Goal: Transaction & Acquisition: Book appointment/travel/reservation

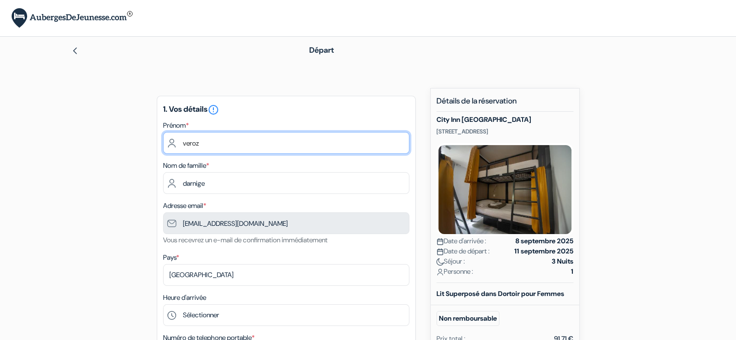
click at [192, 143] on input "veroz" at bounding box center [286, 143] width 246 height 22
type input "Thalia"
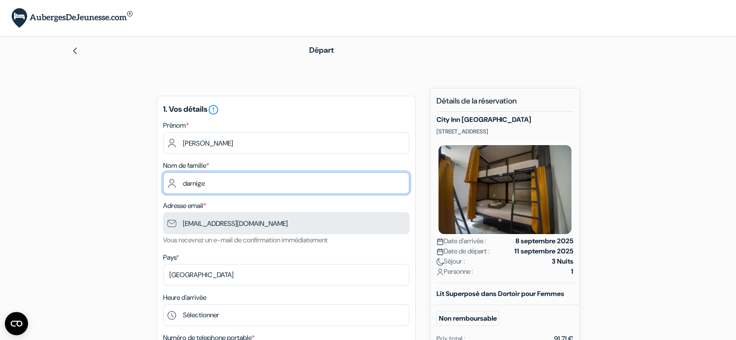
click at [183, 183] on input "darnige" at bounding box center [286, 183] width 246 height 22
type input "Martin Valet darnige"
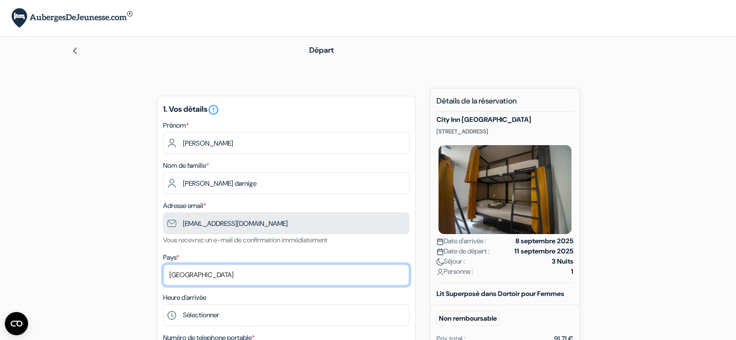
click at [190, 273] on select "Selectionner le pays Abkhazie Afghanistan Afrique du Sud Albanie Algérie Allema…" at bounding box center [286, 275] width 246 height 22
select select "fr"
click at [163, 265] on select "Selectionner le pays Abkhazie Afghanistan Afrique du Sud Albanie Algérie Allema…" at bounding box center [286, 275] width 246 height 22
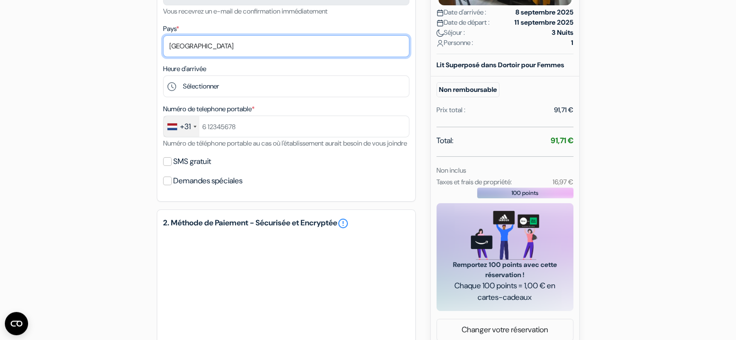
scroll to position [232, 0]
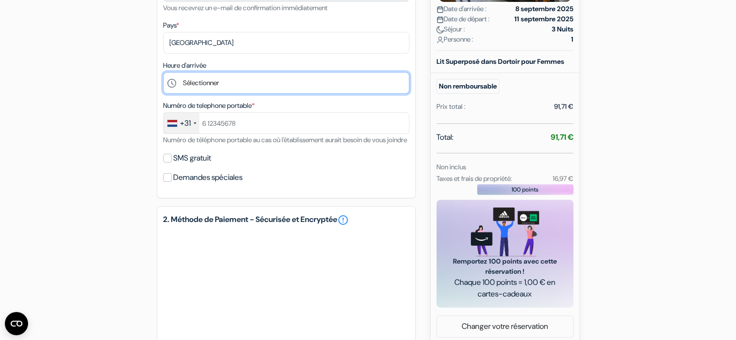
click at [211, 85] on select "Sélectionner 15:00 16:00 17:00 18:00 19:00 20:00 21:00 22:00 23:00 0:00" at bounding box center [286, 83] width 246 height 22
select select "16"
click at [163, 72] on select "Sélectionner 15:00 16:00 17:00 18:00 19:00 20:00 21:00 22:00 23:00 0:00" at bounding box center [286, 83] width 246 height 22
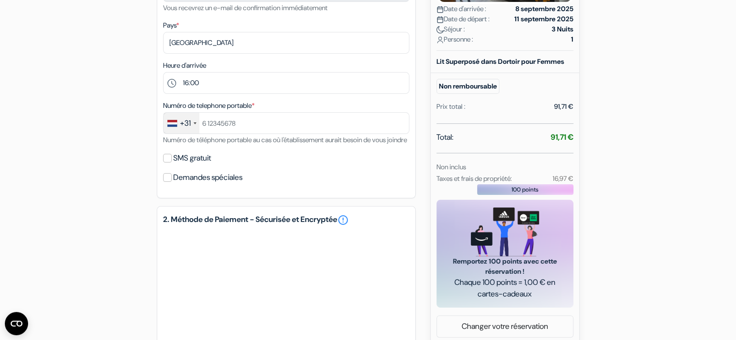
click at [194, 123] on div at bounding box center [195, 123] width 3 height 2
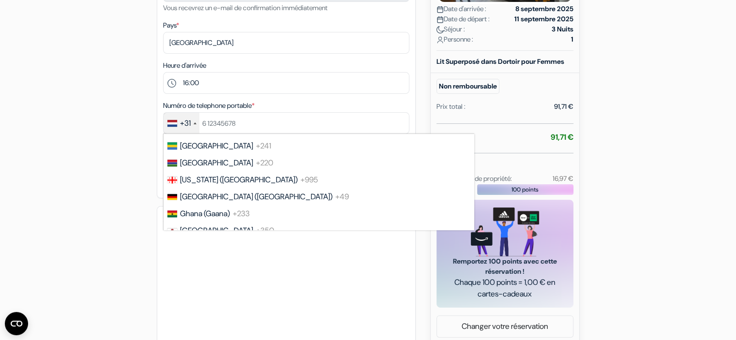
scroll to position [1309, 0]
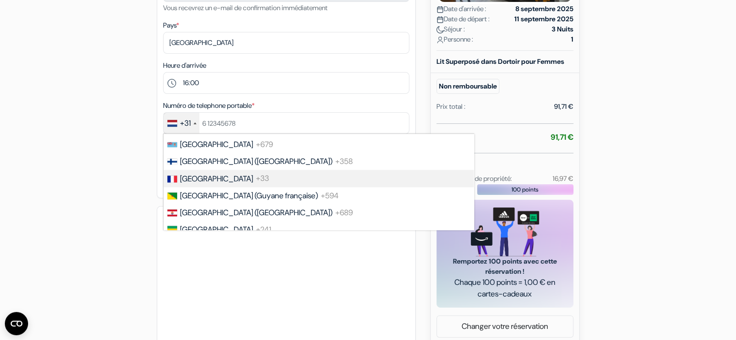
click at [188, 184] on span "[GEOGRAPHIC_DATA]" at bounding box center [216, 179] width 73 height 10
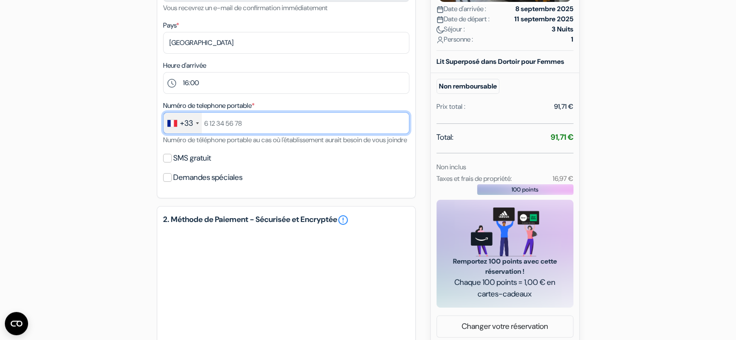
click at [252, 127] on input "text" at bounding box center [286, 123] width 246 height 22
type input "0767358614"
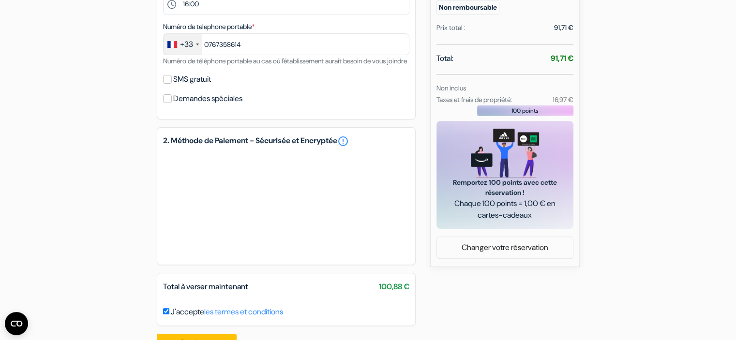
scroll to position [352, 0]
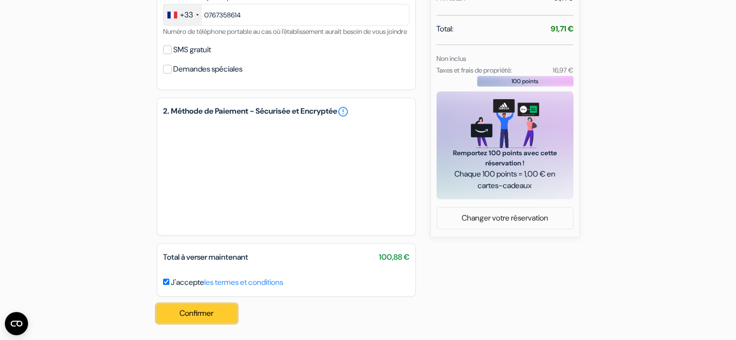
click at [198, 309] on button "Confirmer Loading..." at bounding box center [197, 313] width 80 height 18
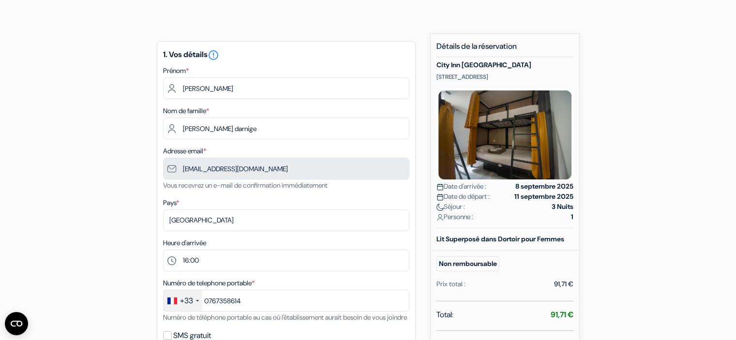
scroll to position [0, 0]
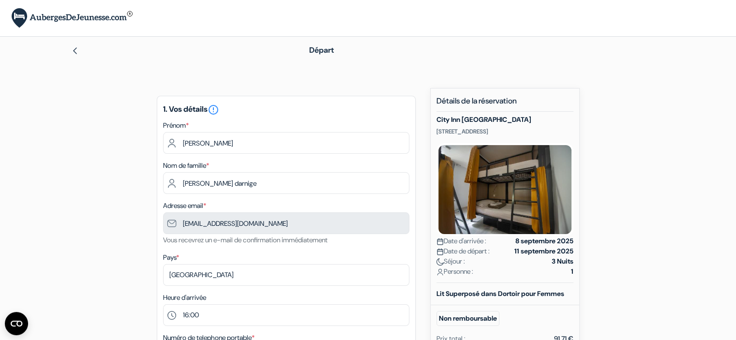
click at [106, 18] on img at bounding box center [72, 18] width 121 height 20
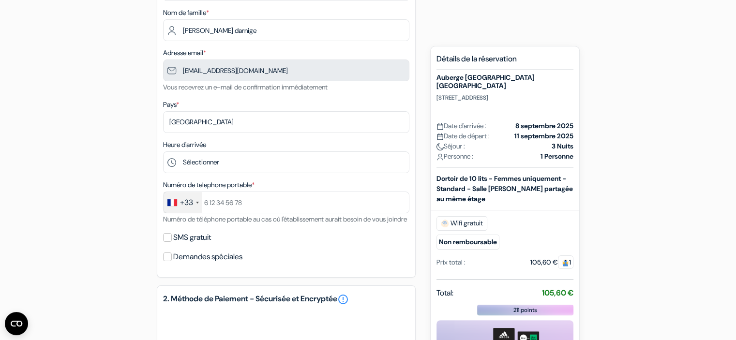
scroll to position [134, 0]
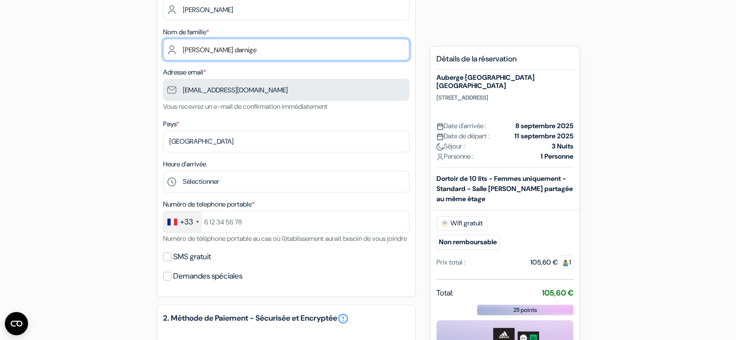
click at [226, 55] on input "Martin Valet darnige" at bounding box center [286, 50] width 246 height 22
type input "Martin Valet Darnige"
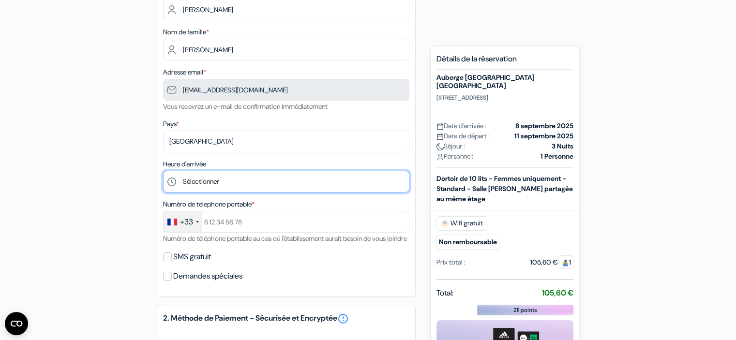
click at [177, 181] on select "Sélectionner 1:00 2:00 3:00 4:00 5:00 6:00 7:00 8:00 9:00 10:00 11:00 12:00 13:…" at bounding box center [286, 182] width 246 height 22
select select "16"
click at [163, 171] on select "Sélectionner 1:00 2:00 3:00 4:00 5:00 6:00 7:00 8:00 9:00 10:00 11:00 12:00 13:…" at bounding box center [286, 182] width 246 height 22
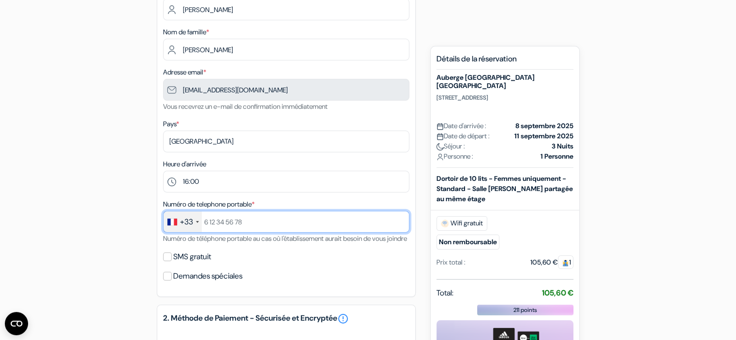
click at [215, 227] on input "text" at bounding box center [286, 222] width 246 height 22
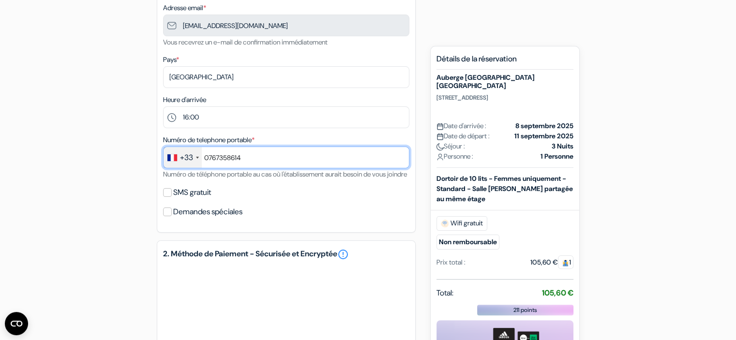
scroll to position [288, 0]
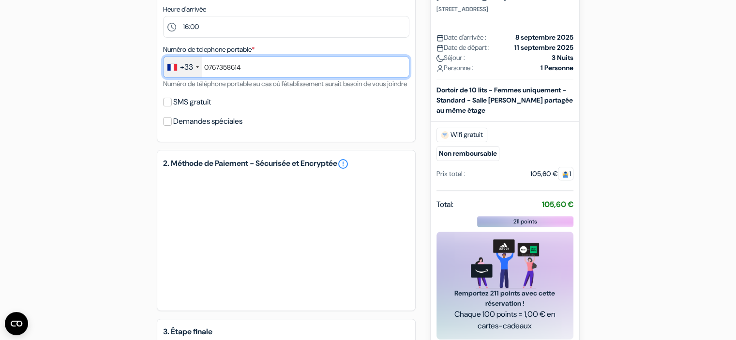
type input "0767358614"
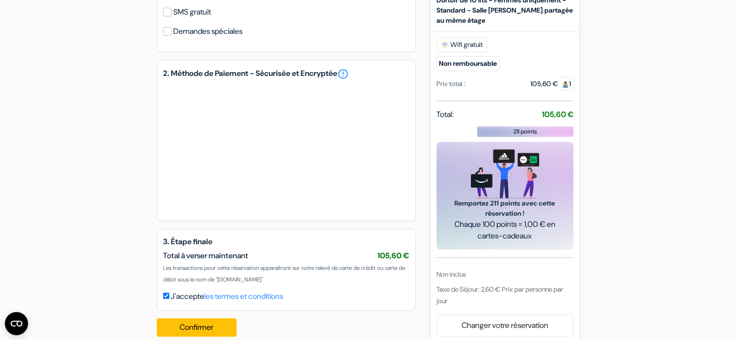
scroll to position [405, 0]
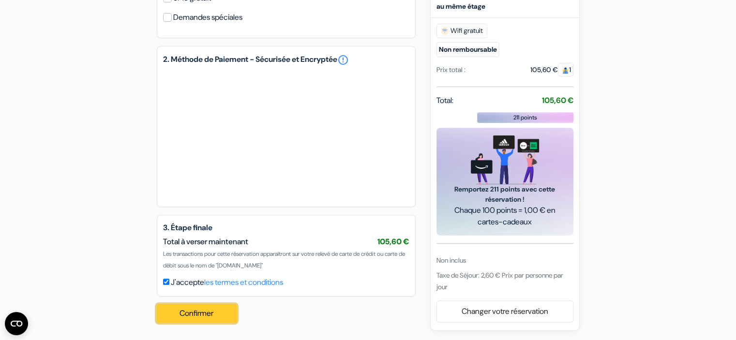
click at [209, 311] on button "Confirmer Loading..." at bounding box center [197, 313] width 80 height 18
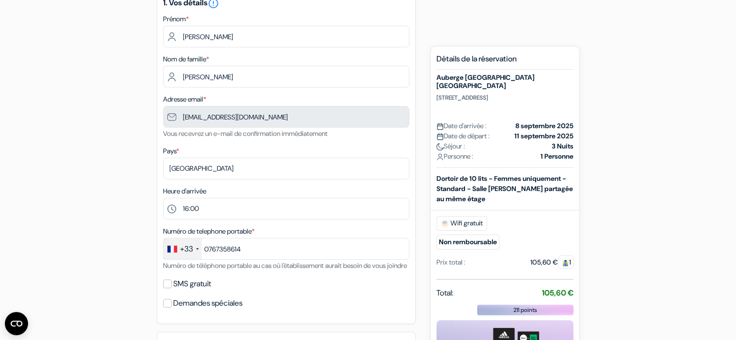
scroll to position [8, 0]
